Goal: Information Seeking & Learning: Learn about a topic

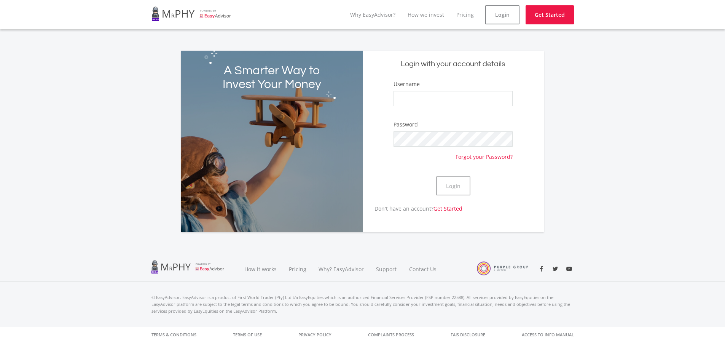
click at [132, 100] on div "A Smarter Way to Invest Your Money Login with your account details Username Pas…" at bounding box center [362, 136] width 725 height 190
click at [414, 94] on input "Username" at bounding box center [453, 98] width 119 height 15
type input "craigmiller86@gmail.com"
click at [473, 96] on input "craigmiller86@gmail.com" at bounding box center [453, 98] width 119 height 15
drag, startPoint x: 477, startPoint y: 96, endPoint x: 341, endPoint y: 75, distance: 137.2
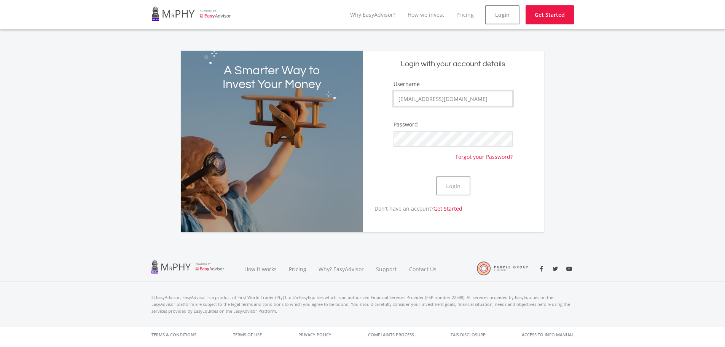
click at [344, 77] on div "A Smarter Way to Invest Your Money Login with your account details Username cra…" at bounding box center [362, 141] width 363 height 181
click at [424, 97] on input "Username" at bounding box center [453, 98] width 119 height 15
click at [416, 98] on input "Username" at bounding box center [453, 98] width 119 height 15
click at [388, 167] on form "Username Password Forgot your Password? Login" at bounding box center [453, 142] width 170 height 124
click at [384, 19] on li "Why EasyAdvisor?" at bounding box center [372, 14] width 45 height 19
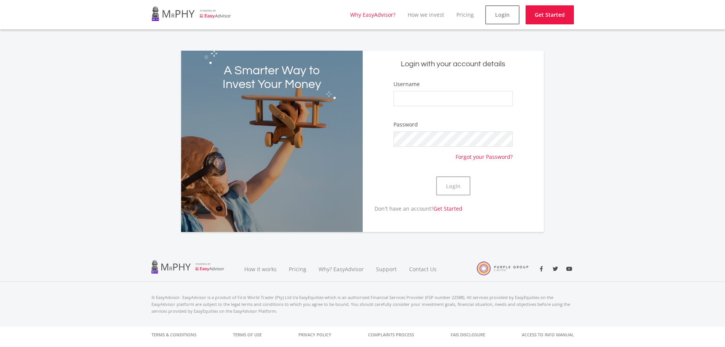
click at [381, 17] on link "Why EasyAdvisor?" at bounding box center [372, 14] width 45 height 7
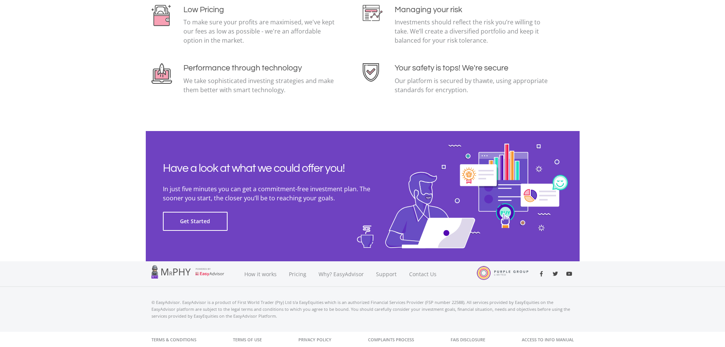
scroll to position [1655, 0]
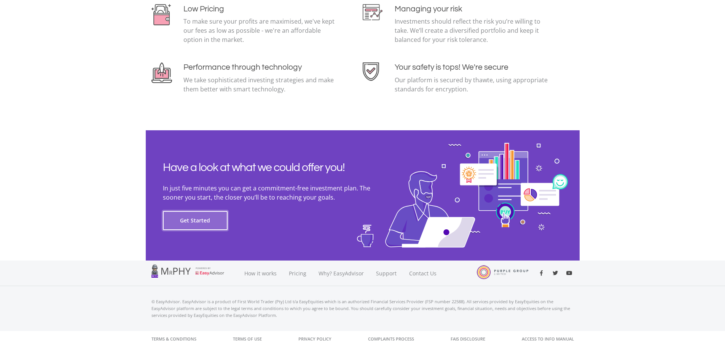
click at [198, 222] on button "Get Started" at bounding box center [195, 220] width 65 height 19
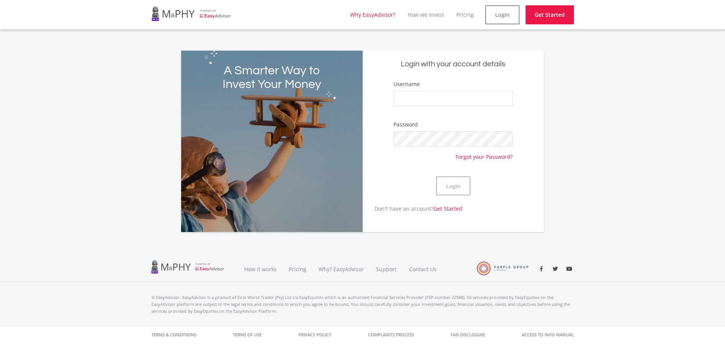
click at [368, 11] on link "Why EasyAdvisor?" at bounding box center [372, 14] width 45 height 7
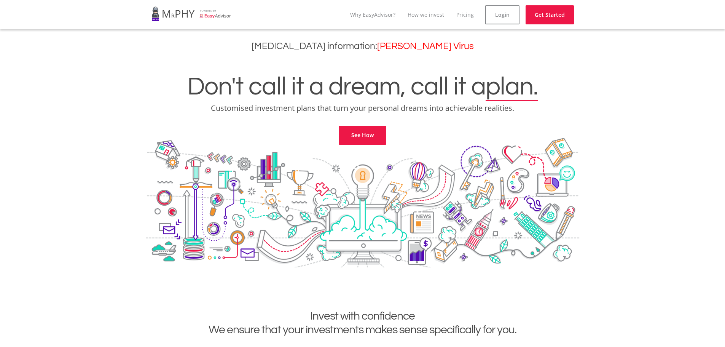
scroll to position [1615, 0]
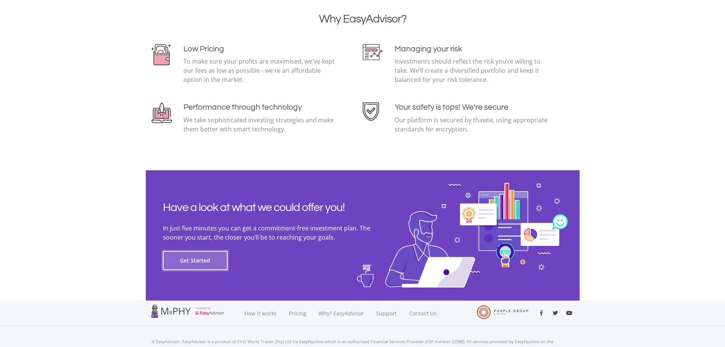
click at [206, 256] on button "Get Started" at bounding box center [195, 260] width 65 height 19
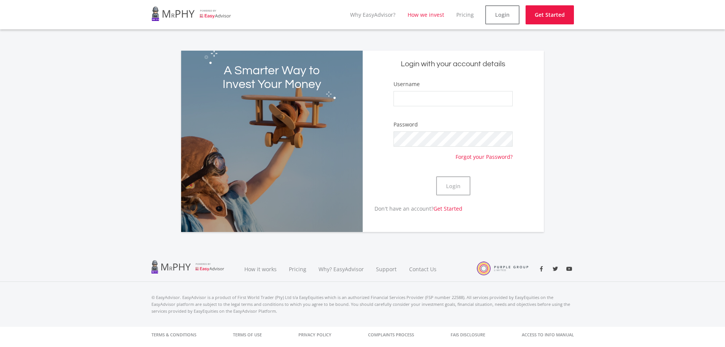
click at [428, 13] on link "How we invest" at bounding box center [426, 14] width 37 height 7
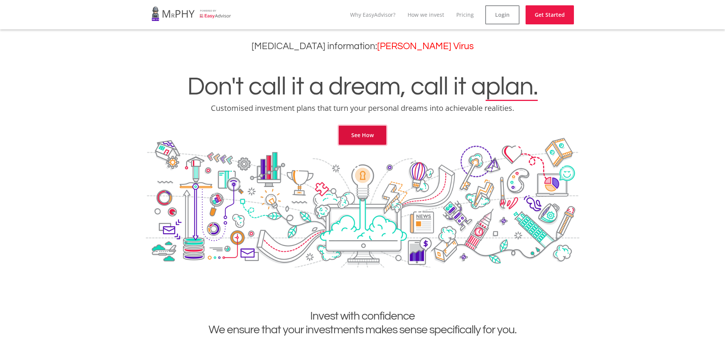
click at [367, 135] on link "See How" at bounding box center [363, 135] width 48 height 19
